Goal: Check status: Check status

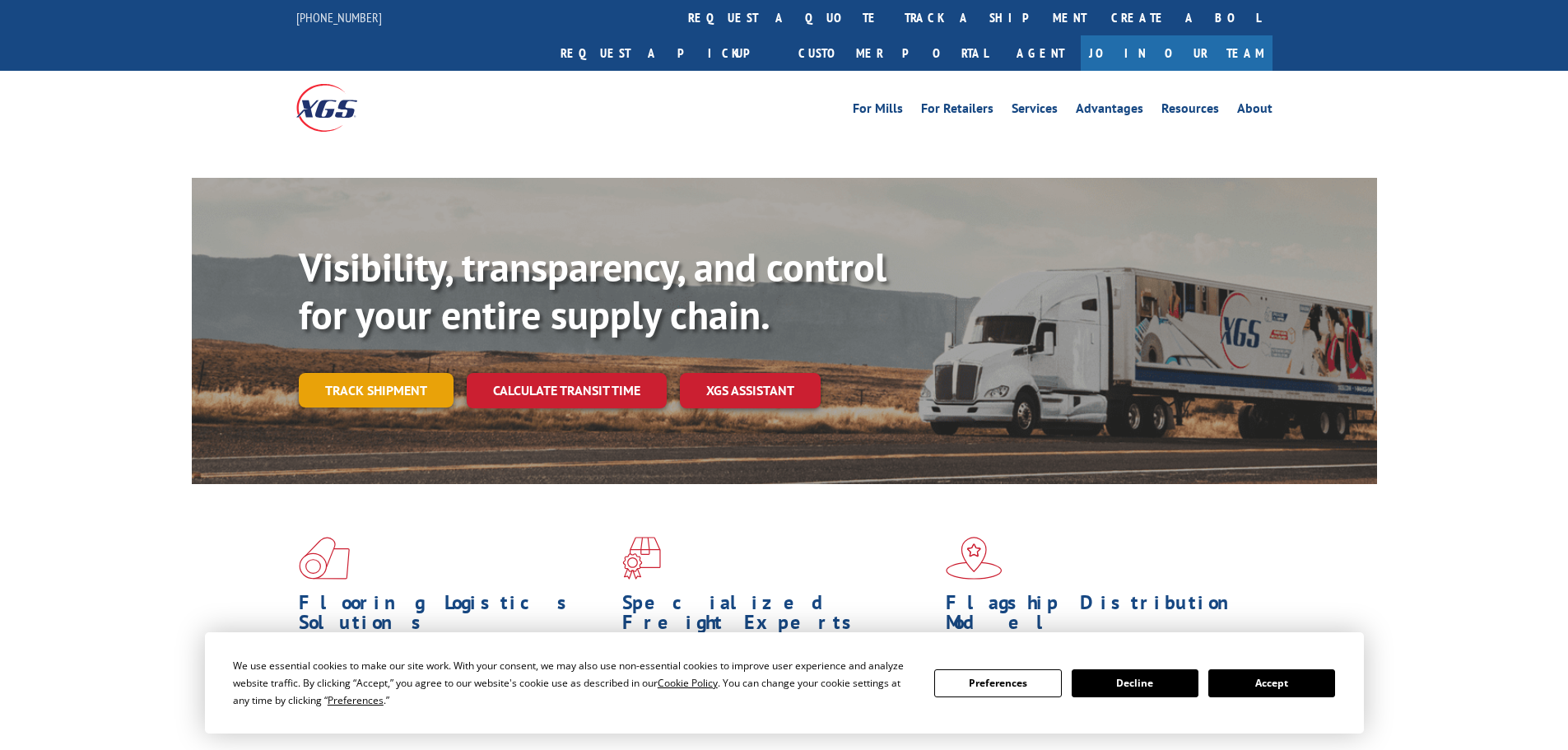
click at [383, 373] on link "Track shipment" at bounding box center [376, 390] width 155 height 35
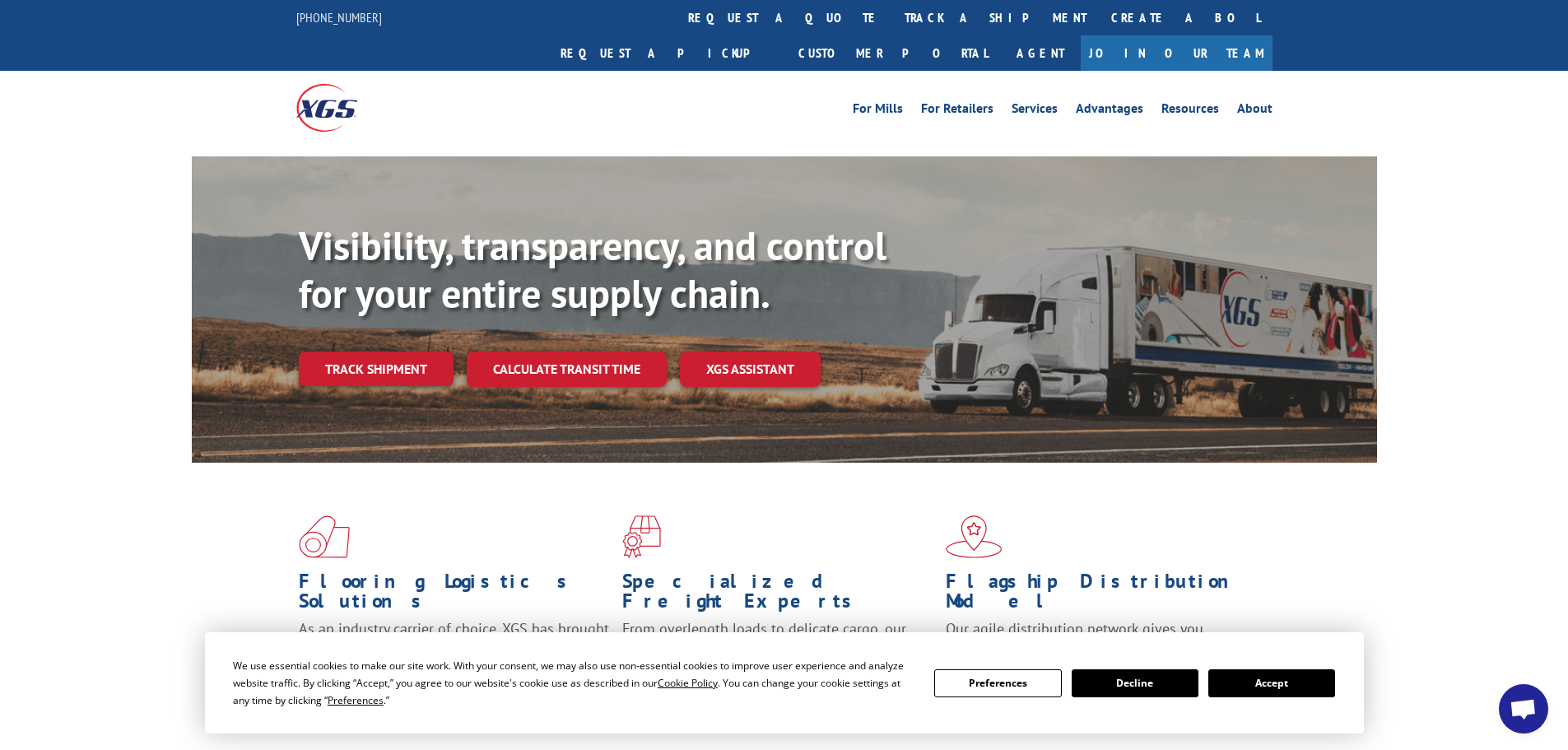
drag, startPoint x: 1288, startPoint y: 681, endPoint x: 1112, endPoint y: 590, distance: 198.1
click at [1288, 681] on button "Accept" at bounding box center [1272, 683] width 127 height 28
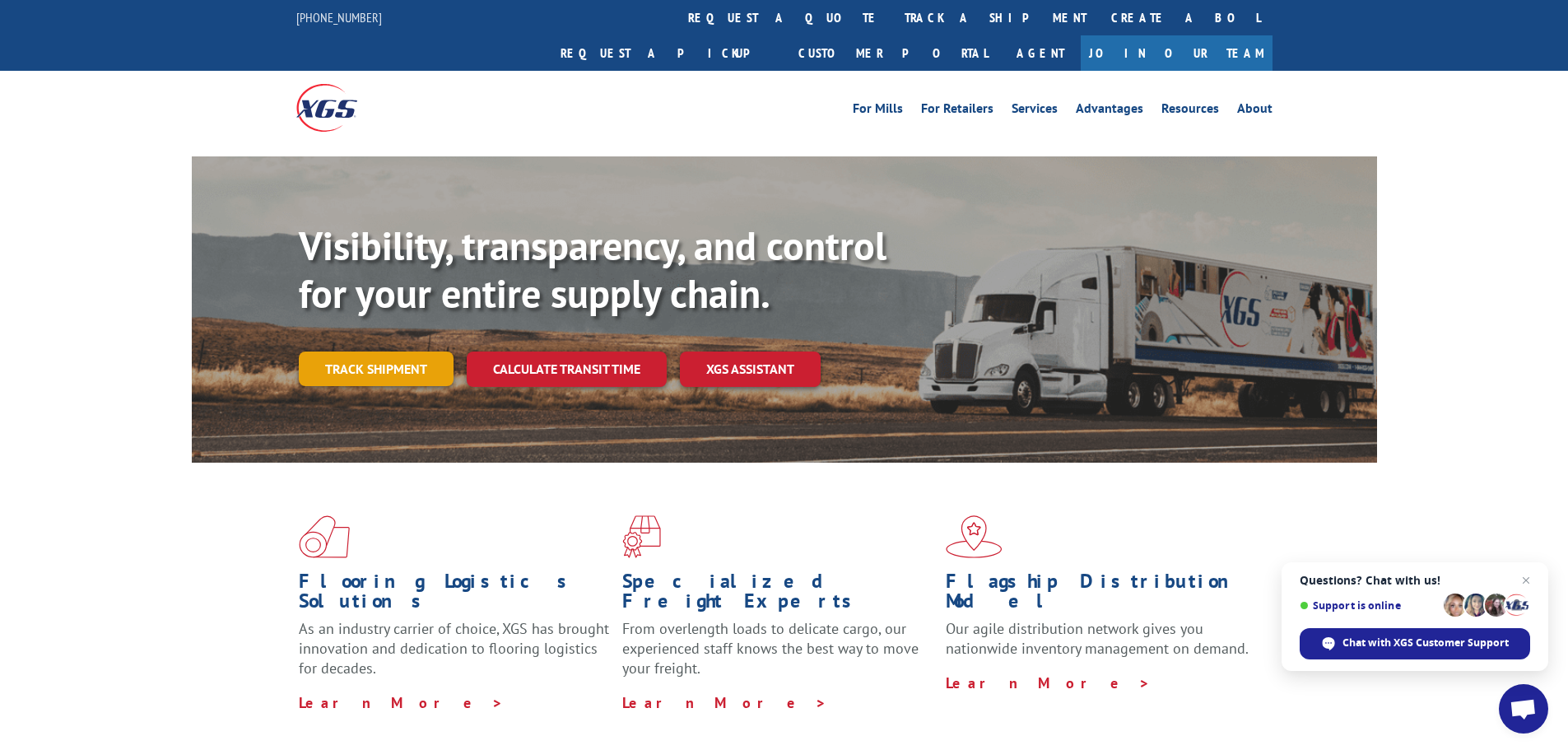
drag, startPoint x: 384, startPoint y: 324, endPoint x: 389, endPoint y: 317, distance: 8.6
click at [382, 352] on link "Track shipment" at bounding box center [376, 369] width 155 height 35
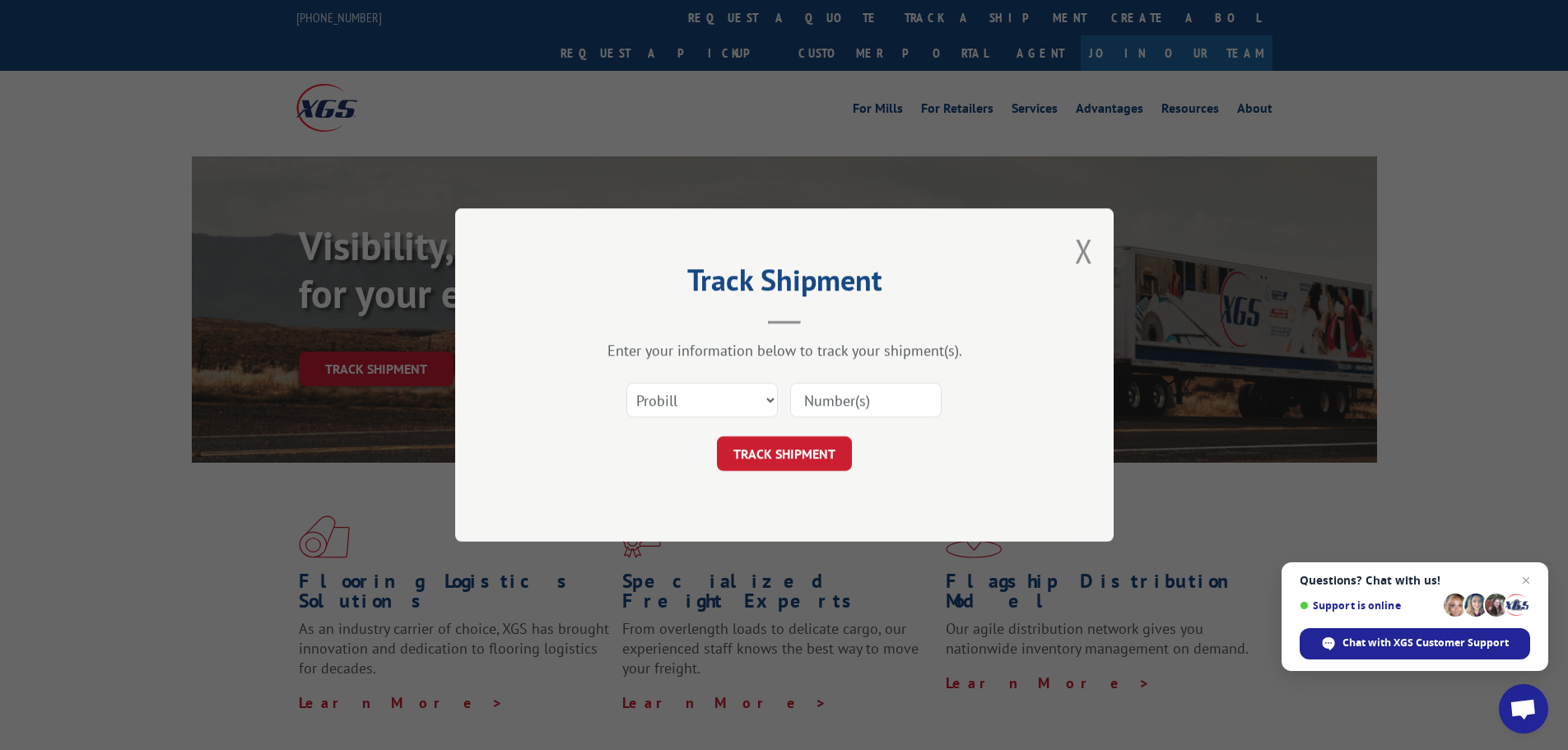
click at [835, 402] on input at bounding box center [866, 400] width 152 height 35
paste input "17524221"
type input "17524221"
click at [778, 460] on button "TRACK SHIPMENT" at bounding box center [784, 454] width 135 height 35
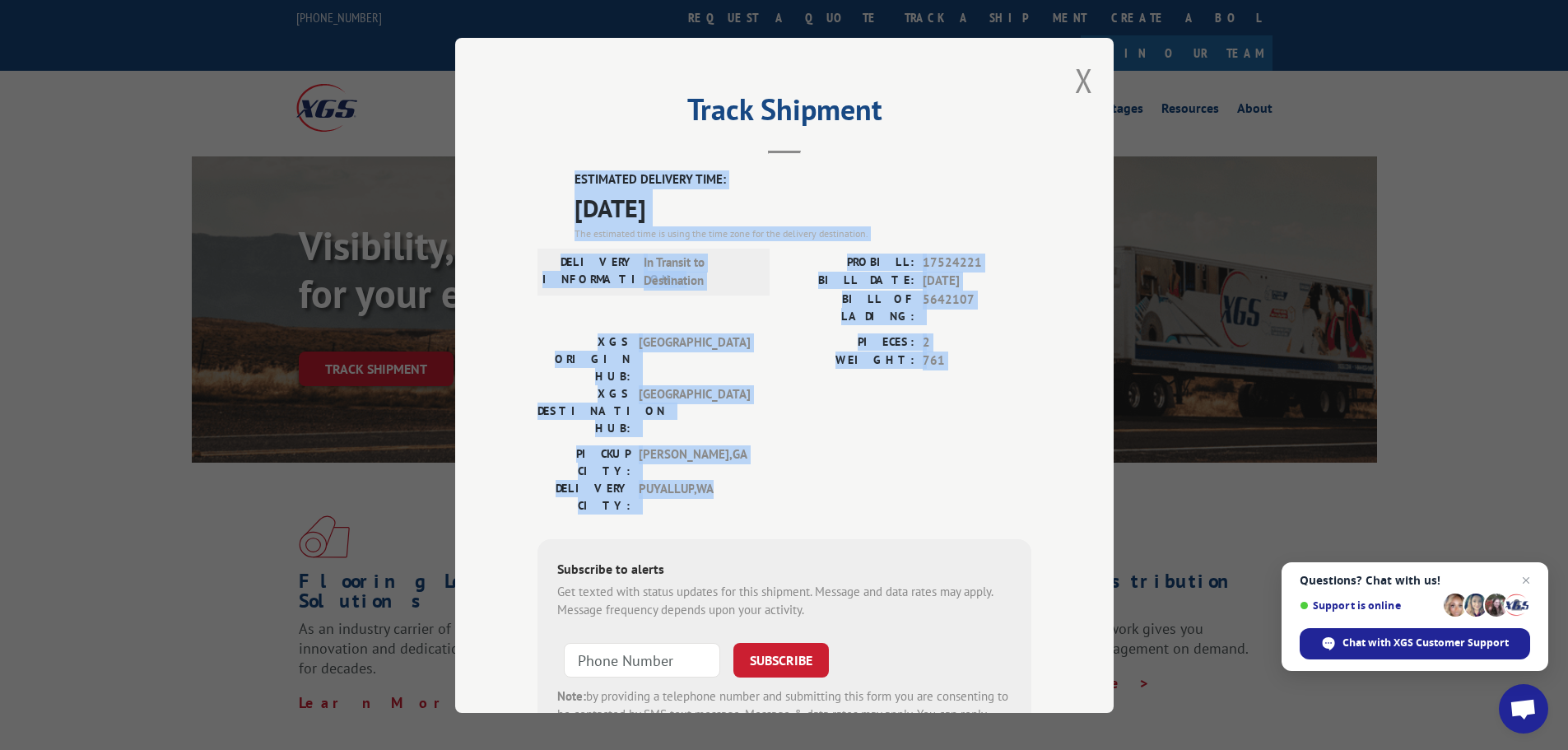
drag, startPoint x: 569, startPoint y: 176, endPoint x: 770, endPoint y: 344, distance: 262.0
click at [808, 412] on div "ESTIMATED DELIVERY TIME: [DATE] The estimated time is using the time zone for t…" at bounding box center [784, 466] width 494 height 591
copy div "ESTIMATED DELIVERY TIME: [DATE] The estimated time is using the time zone for t…"
